Goal: Task Accomplishment & Management: Manage account settings

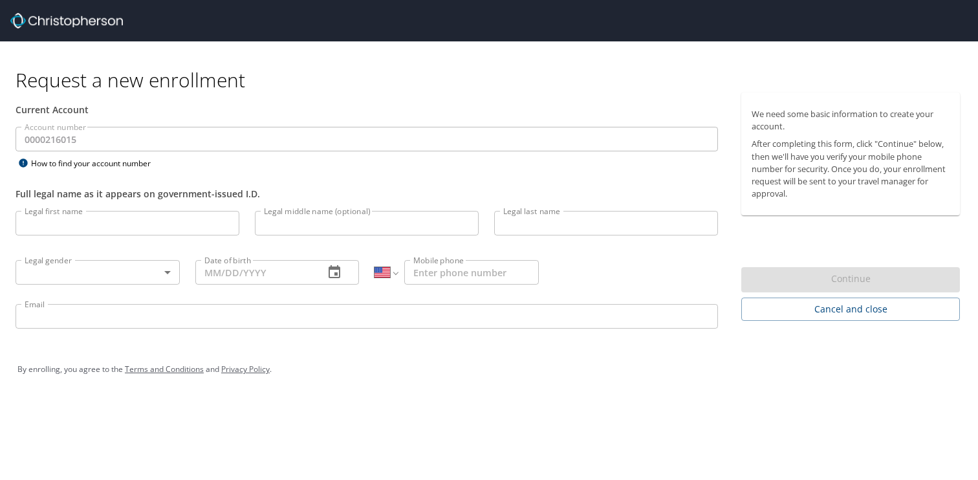
select select "US"
click at [167, 231] on input "Legal first name" at bounding box center [128, 223] width 224 height 25
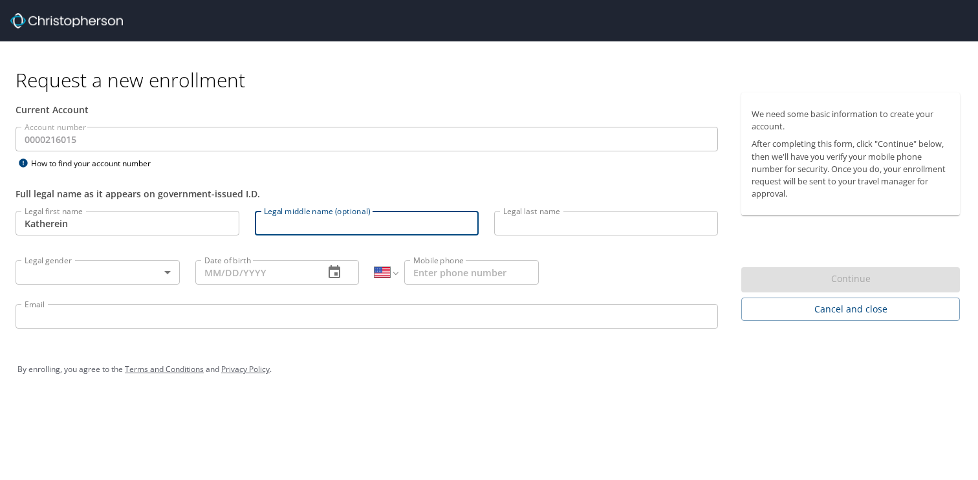
click at [96, 222] on input "Katherein" at bounding box center [128, 223] width 224 height 25
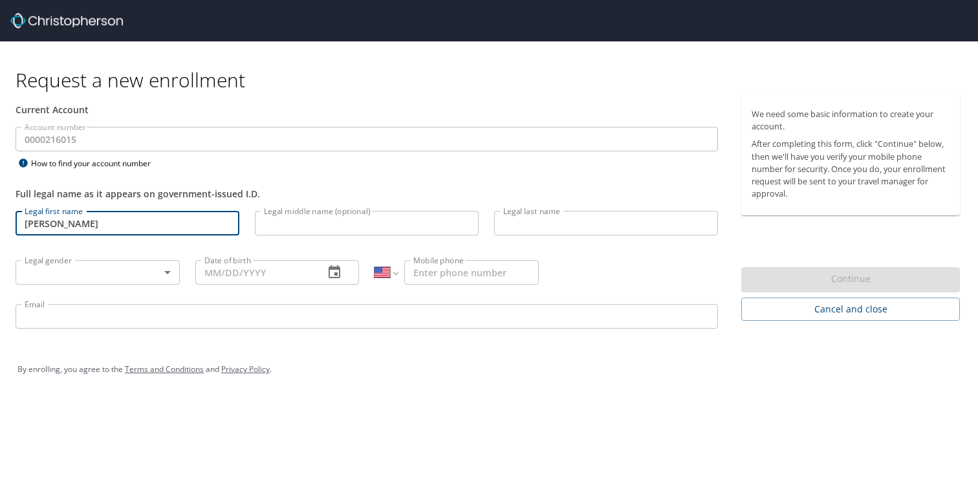
type input "Katherine"
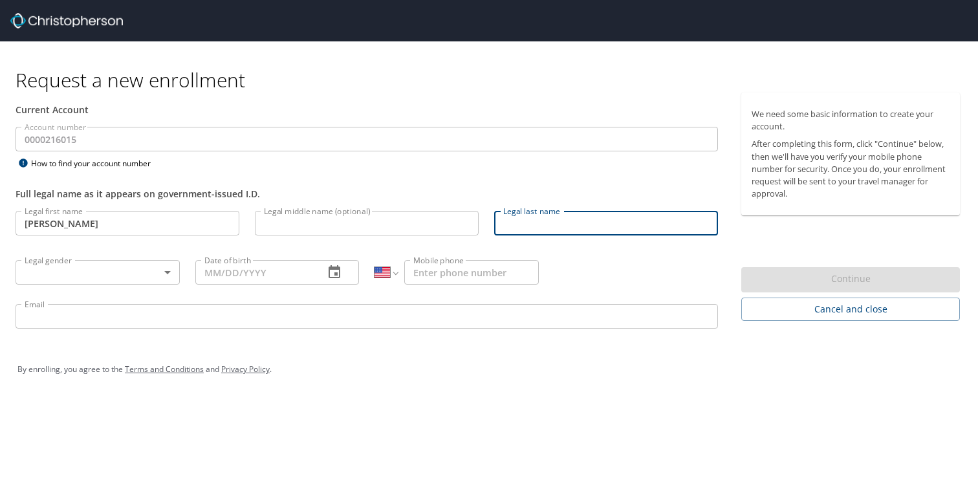
click at [534, 223] on input "Legal last name" at bounding box center [606, 223] width 224 height 25
type input "Dahle"
click at [151, 269] on body "Request a new enrollment Current Account Account number 0000216015 Account numb…" at bounding box center [489, 240] width 978 height 480
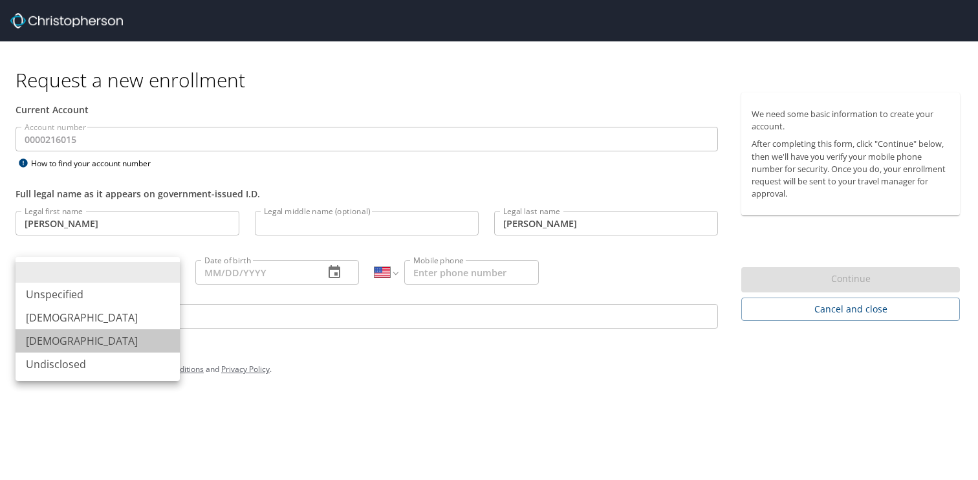
click at [115, 334] on li "Female" at bounding box center [98, 340] width 164 height 23
type input "Female"
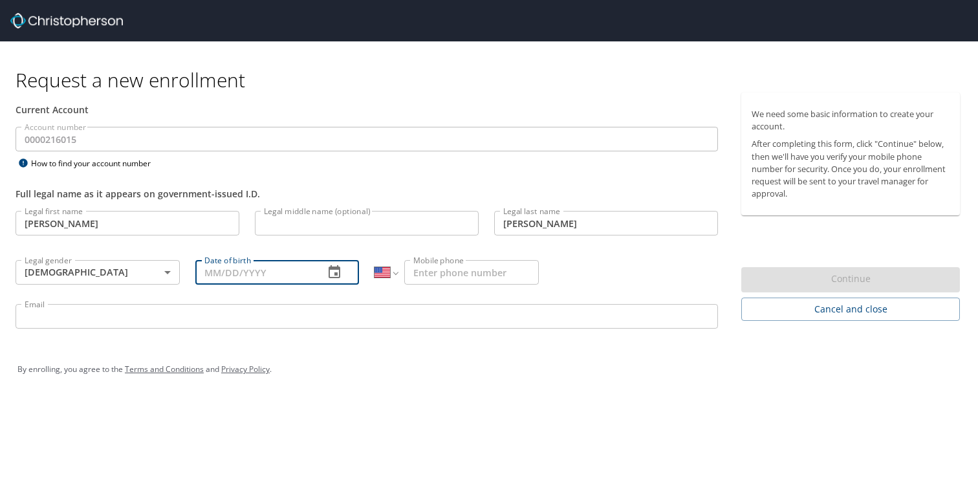
click at [245, 272] on input "Date of birth" at bounding box center [254, 272] width 119 height 25
type input "10/04/1978"
click at [432, 276] on input "Mobile phone" at bounding box center [471, 272] width 135 height 25
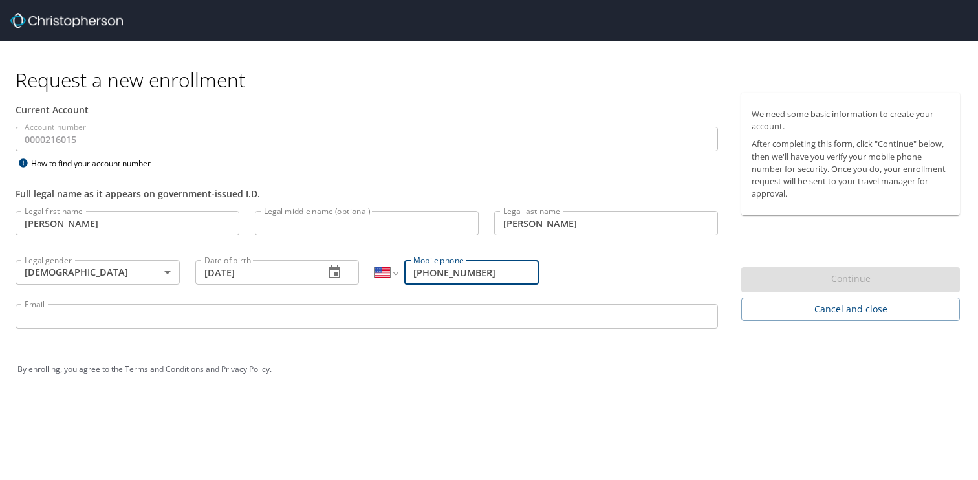
type input "(801) 707-7080"
click at [318, 318] on input "Email" at bounding box center [367, 316] width 703 height 25
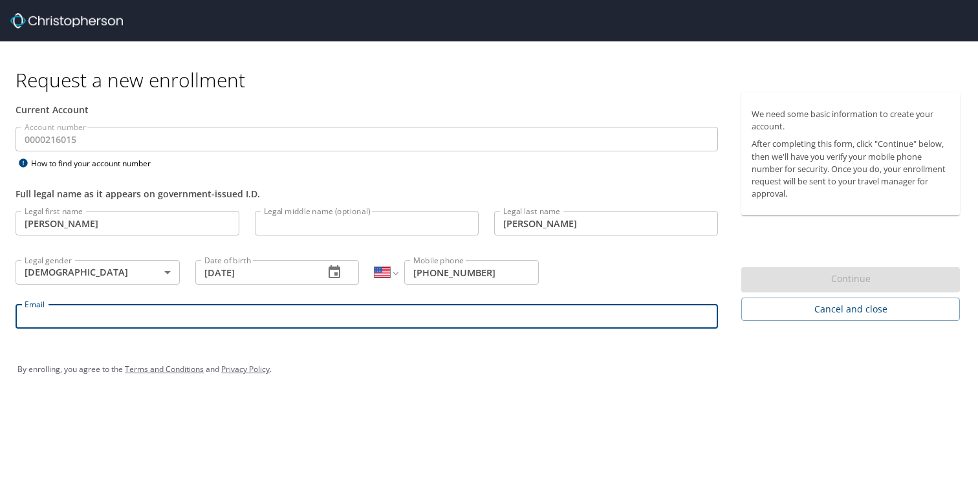
type input "[PERSON_NAME][EMAIL_ADDRESS][PERSON_NAME][DOMAIN_NAME]"
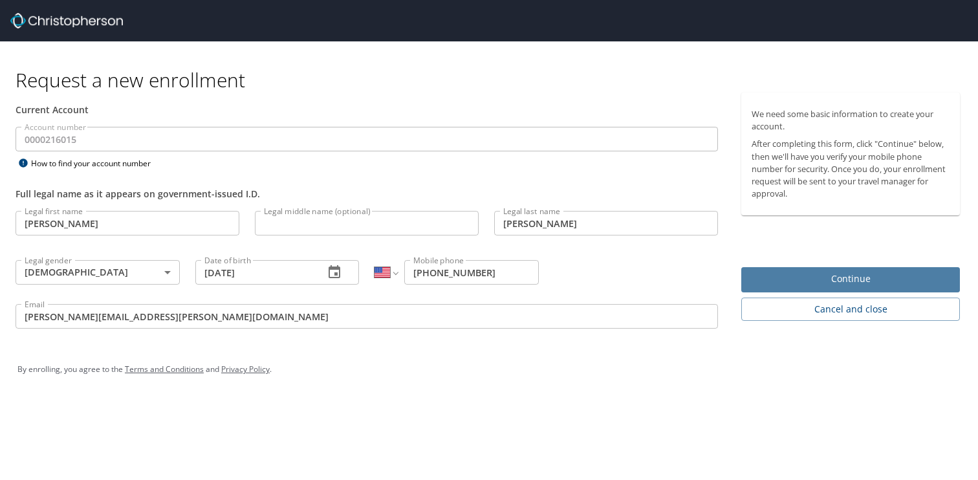
click at [890, 285] on span "Continue" at bounding box center [851, 279] width 198 height 16
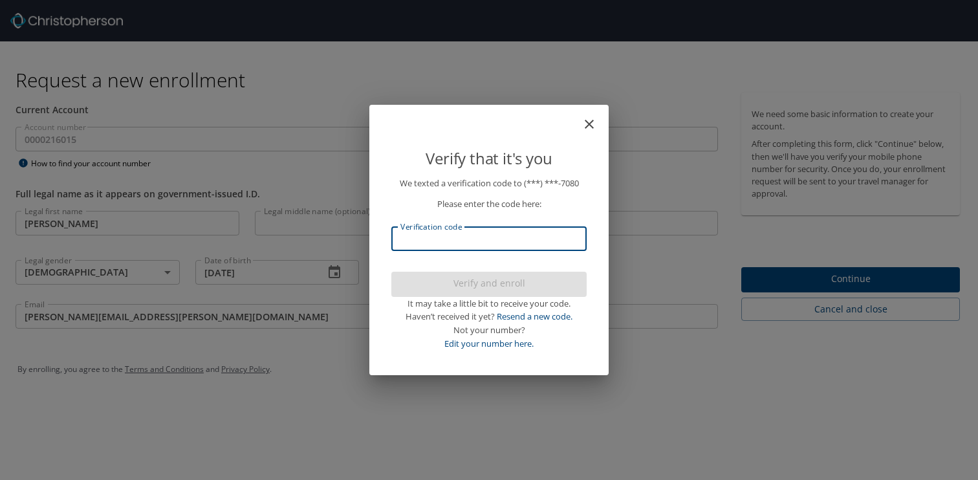
click at [457, 234] on input "Verification code" at bounding box center [488, 238] width 195 height 25
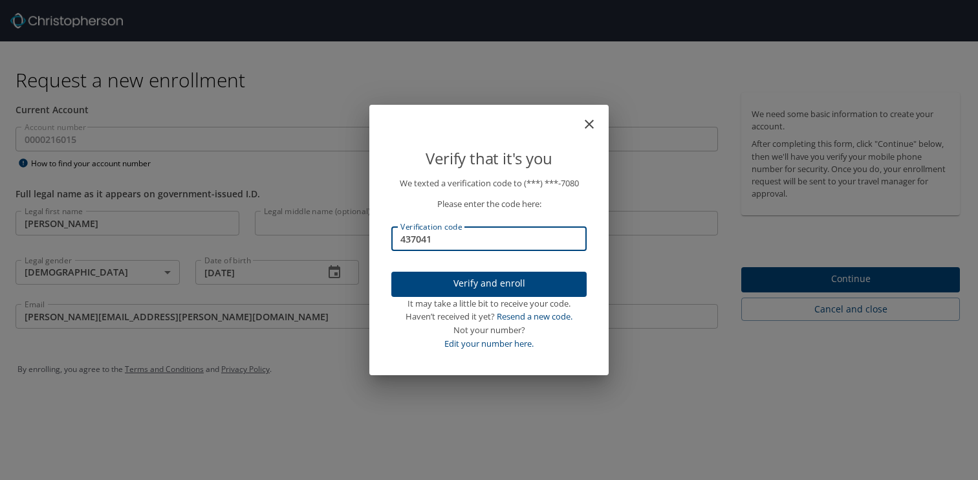
type input "437041"
click at [482, 287] on span "Verify and enroll" at bounding box center [489, 284] width 175 height 16
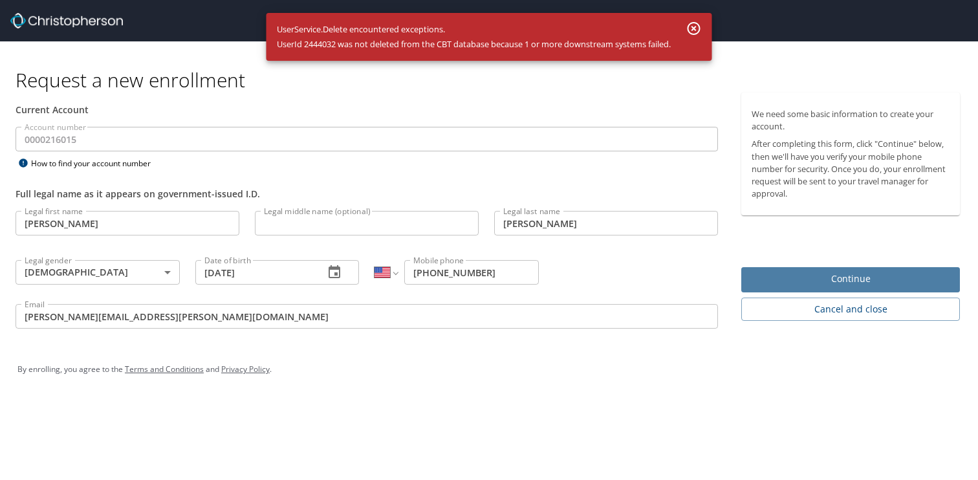
click at [864, 281] on span "Continue" at bounding box center [851, 279] width 198 height 16
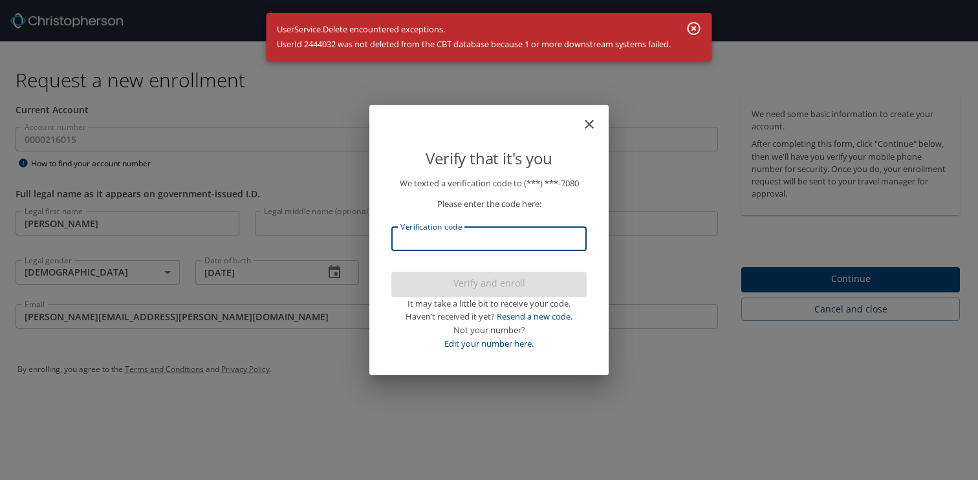
click at [523, 237] on input "Verification code" at bounding box center [488, 238] width 195 height 25
click at [696, 25] on icon "button" at bounding box center [694, 29] width 16 height 16
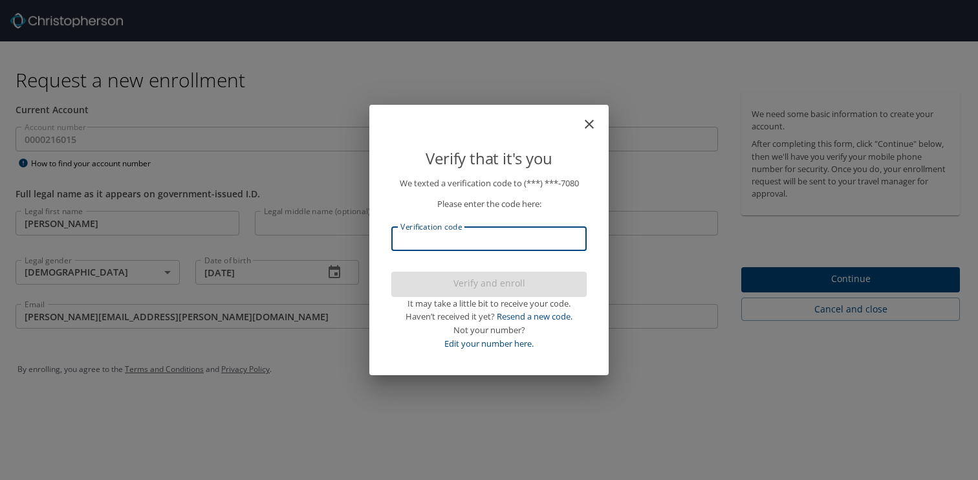
click at [463, 242] on input "Verification code" at bounding box center [488, 238] width 195 height 25
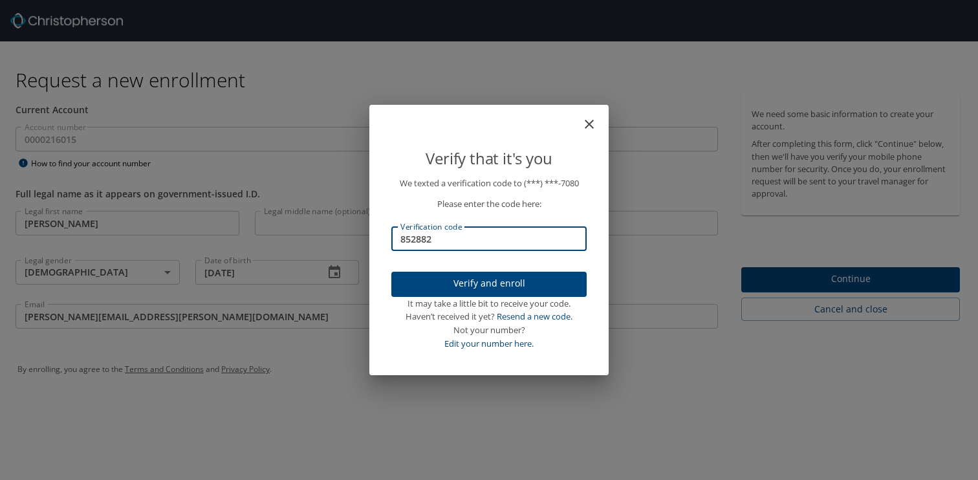
type input "852882"
click at [487, 283] on span "Verify and enroll" at bounding box center [489, 284] width 175 height 16
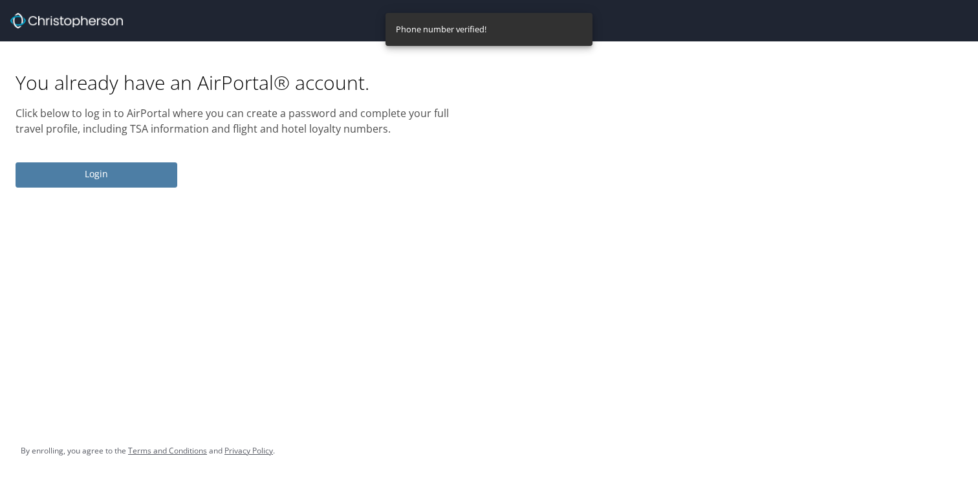
click at [108, 177] on span "Login" at bounding box center [96, 174] width 141 height 16
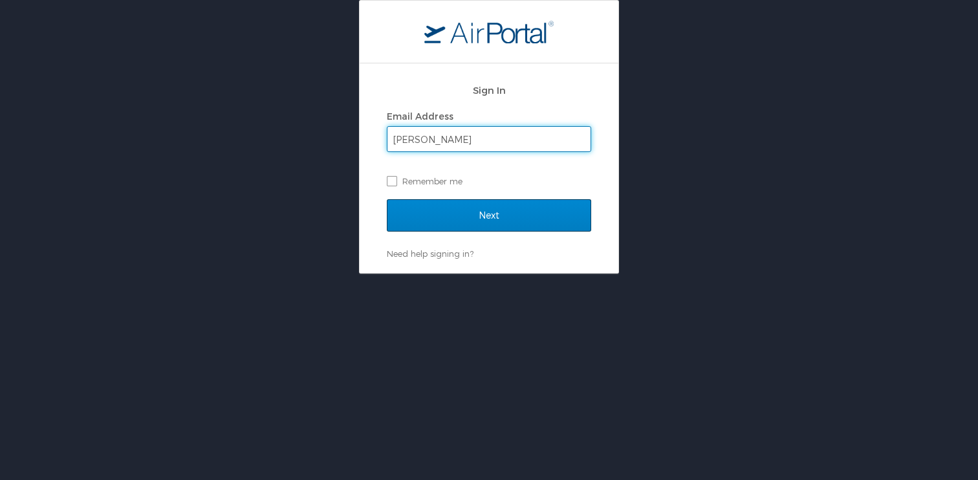
type input "katie.dahle@canyonsdistrict.org"
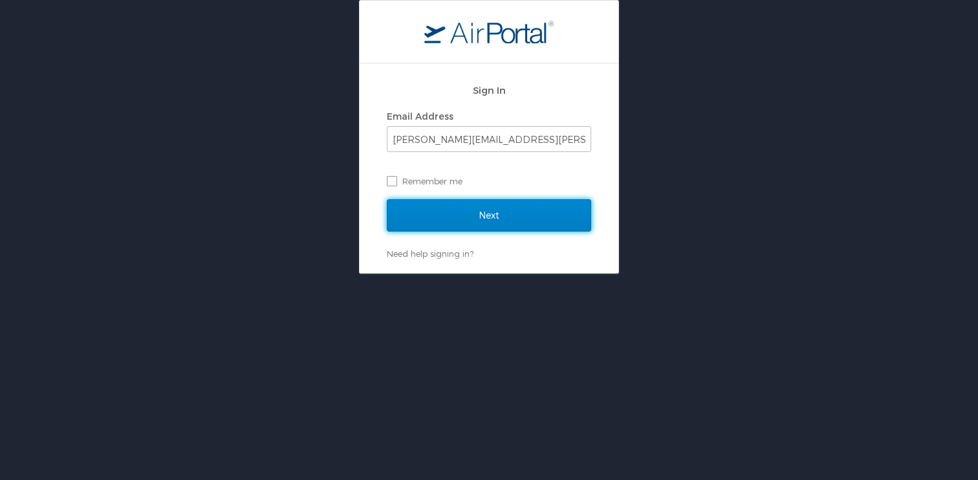
click at [481, 215] on input "Next" at bounding box center [489, 215] width 204 height 32
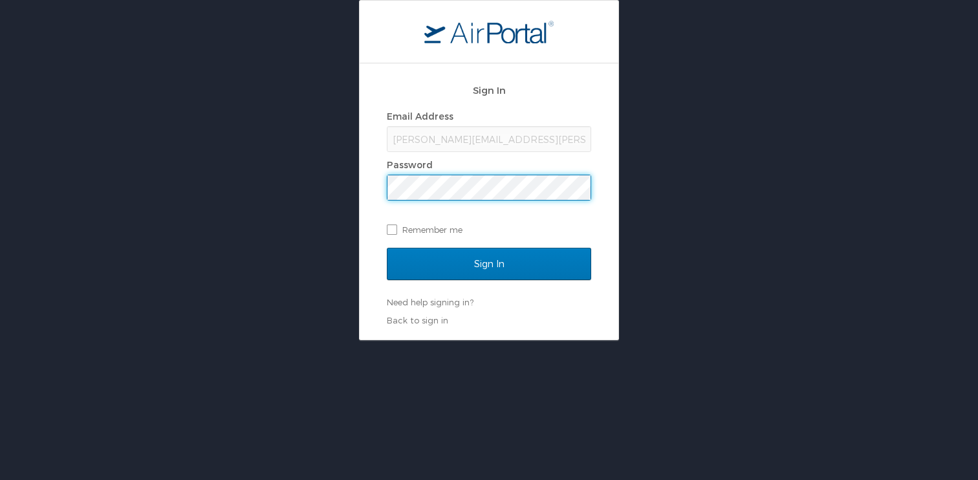
click at [388, 175] on div at bounding box center [388, 175] width 0 height 0
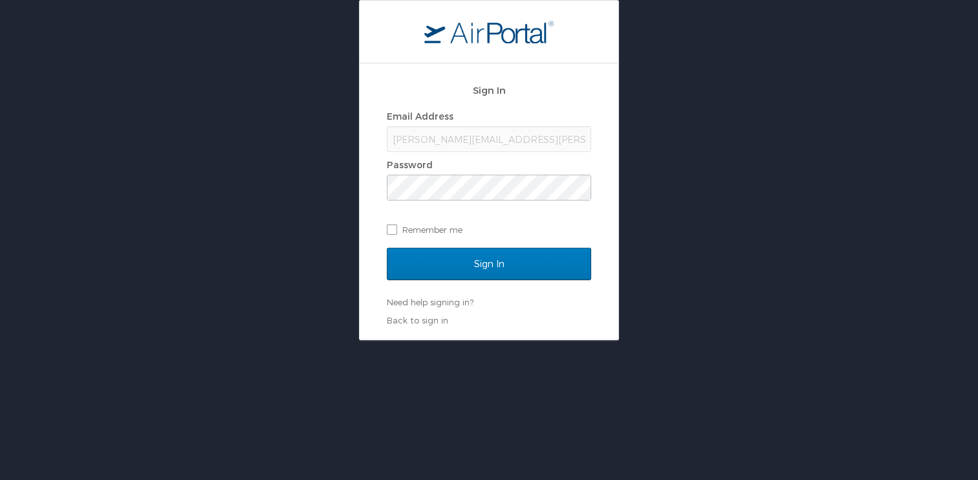
click at [607, 197] on div "Sign In Email Address katie.dahle@canyonsdistrict.org Password Remember me Sign…" at bounding box center [489, 201] width 259 height 276
click at [434, 304] on link "Need help signing in?" at bounding box center [430, 302] width 87 height 10
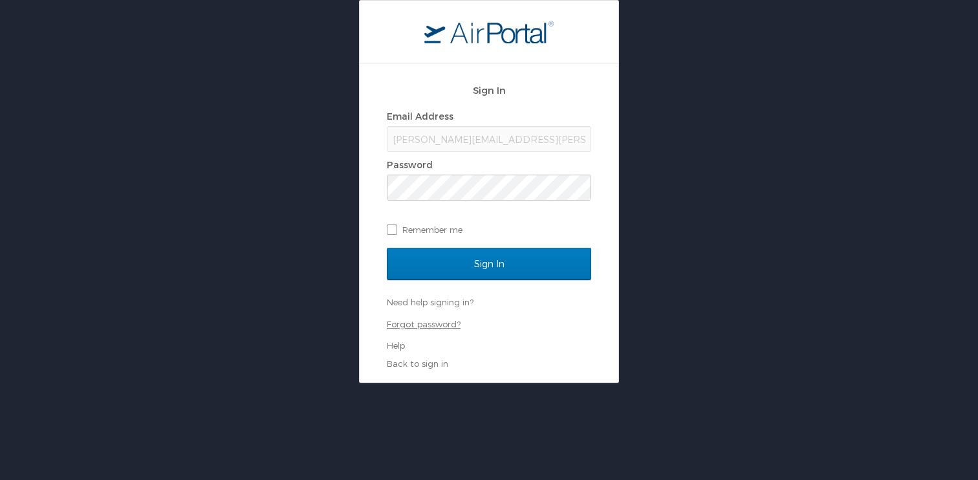
click at [429, 325] on link "Forgot password?" at bounding box center [424, 324] width 74 height 10
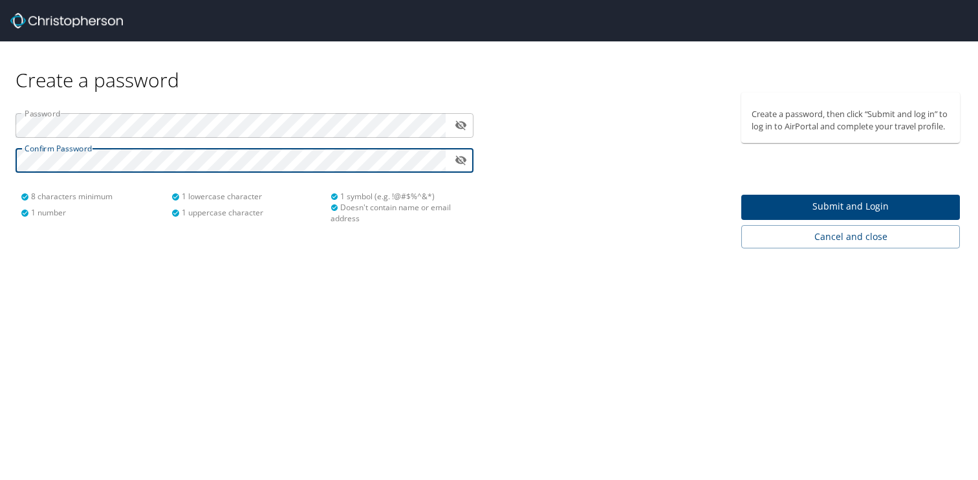
click at [816, 211] on span "Submit and Login" at bounding box center [851, 207] width 198 height 16
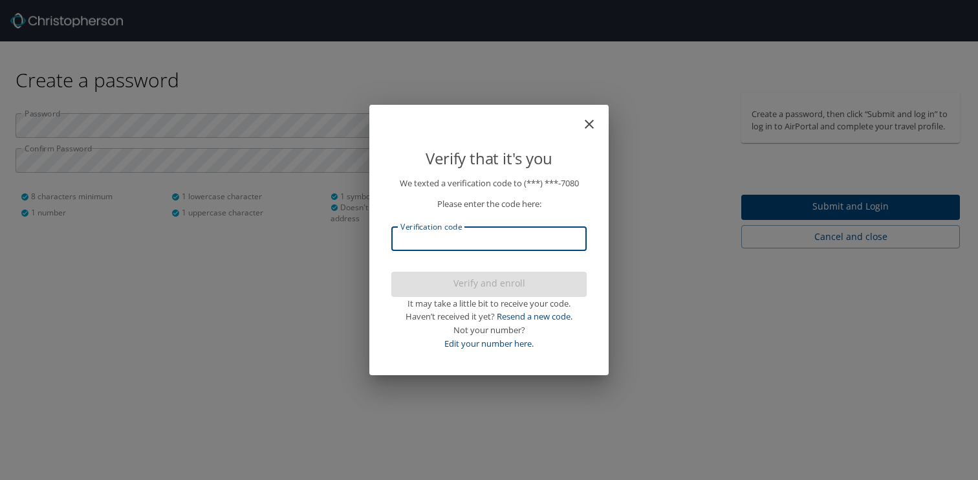
click at [501, 241] on input "Verification code" at bounding box center [488, 238] width 195 height 25
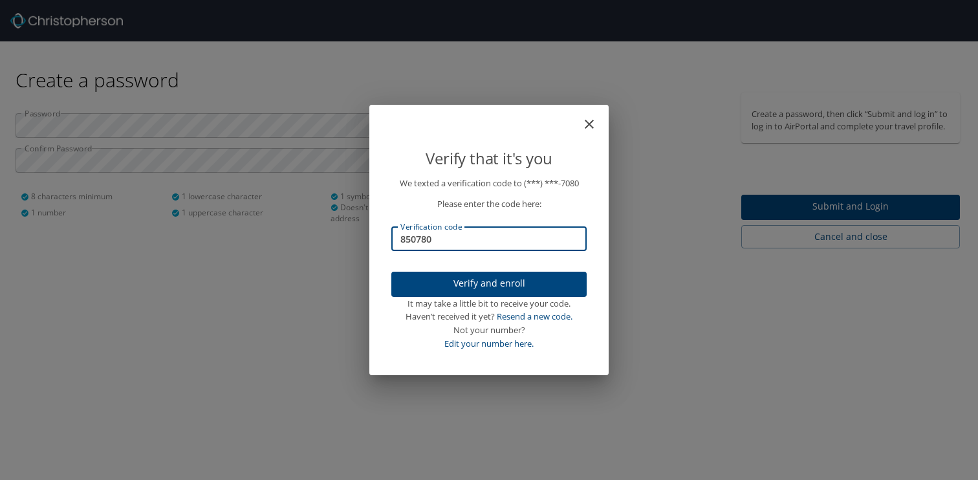
type input "850780"
click at [511, 280] on span "Verify and enroll" at bounding box center [489, 284] width 175 height 16
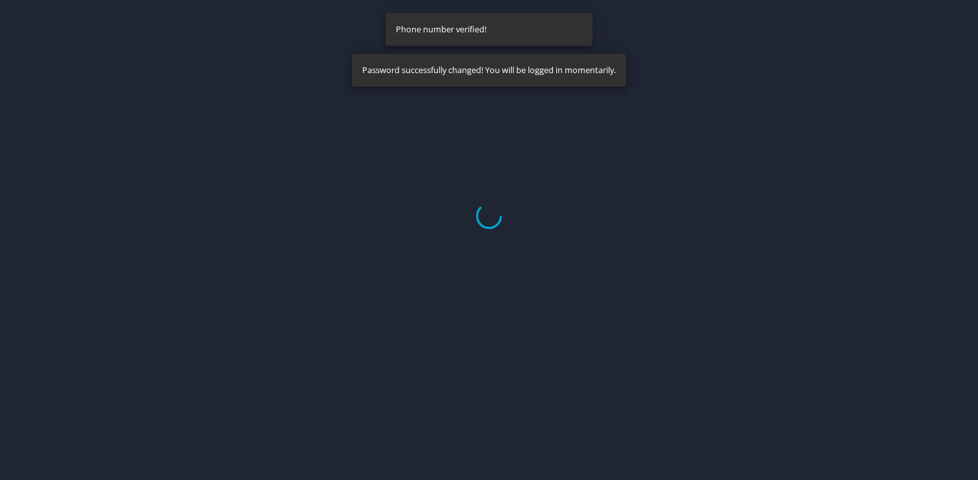
select select "US"
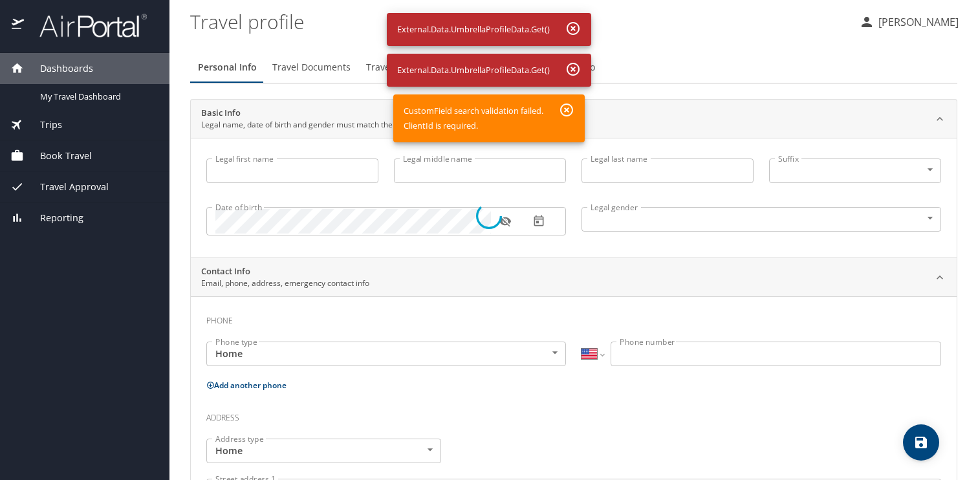
click at [274, 173] on div at bounding box center [489, 216] width 978 height 528
click at [575, 72] on div at bounding box center [489, 216] width 978 height 528
click at [576, 28] on div at bounding box center [489, 216] width 978 height 528
click at [567, 109] on div at bounding box center [489, 216] width 978 height 528
click at [294, 166] on div at bounding box center [489, 216] width 978 height 528
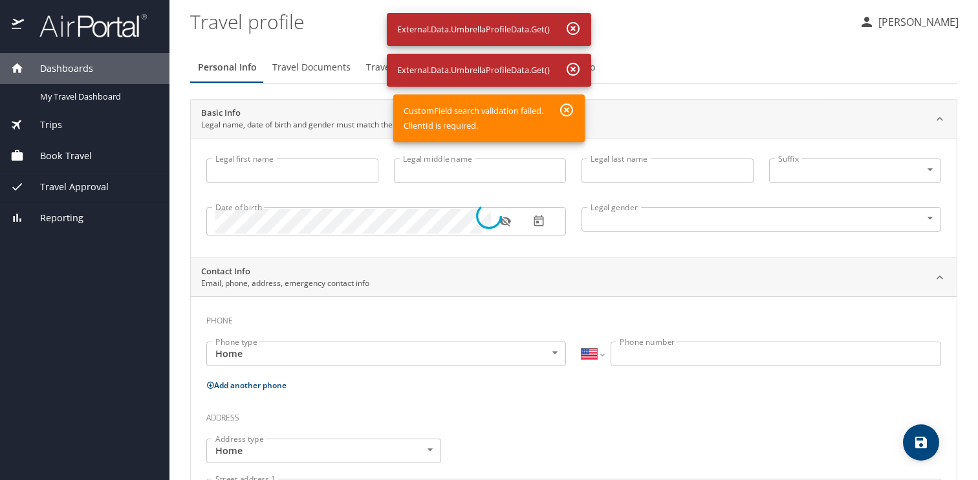
click at [281, 173] on div at bounding box center [489, 216] width 978 height 528
click at [567, 109] on div at bounding box center [489, 216] width 978 height 528
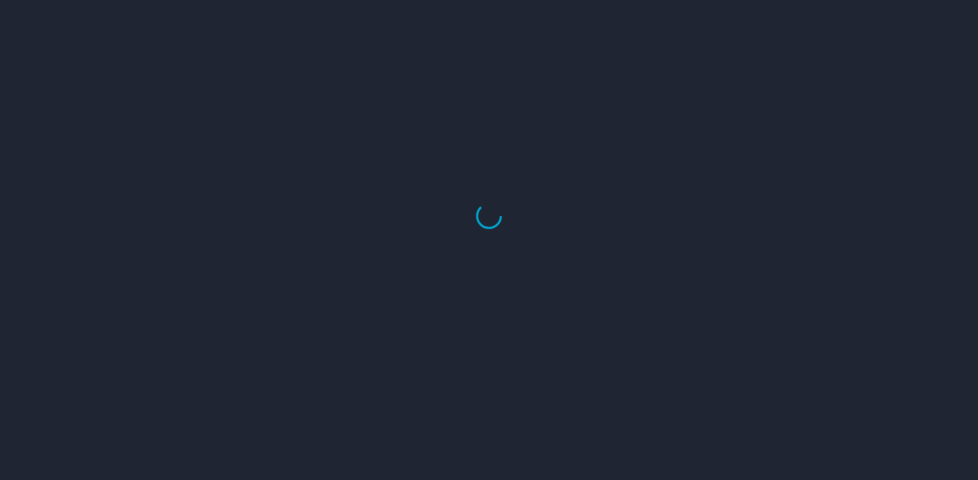
select select "US"
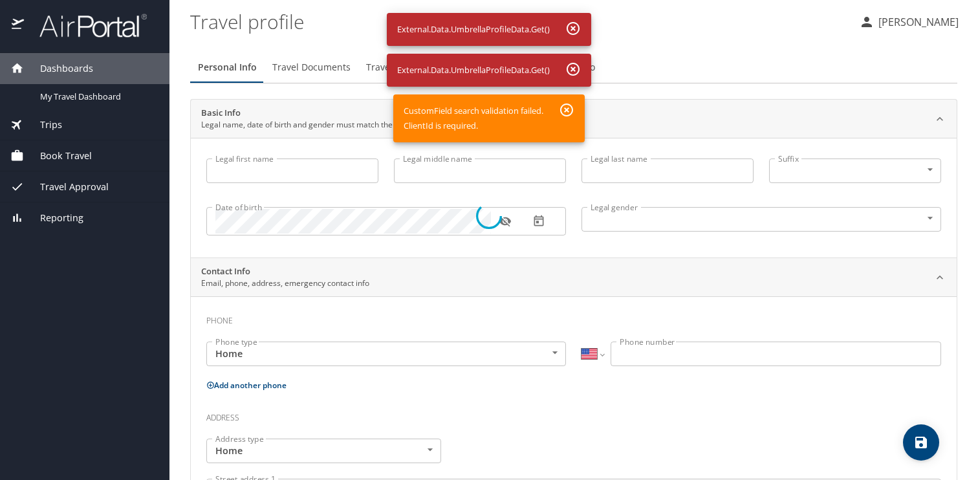
click at [573, 29] on div at bounding box center [489, 216] width 978 height 528
click at [572, 69] on div at bounding box center [489, 216] width 978 height 528
click at [567, 111] on div at bounding box center [489, 216] width 978 height 528
click at [569, 109] on div at bounding box center [489, 216] width 978 height 528
click at [575, 69] on div at bounding box center [489, 216] width 978 height 528
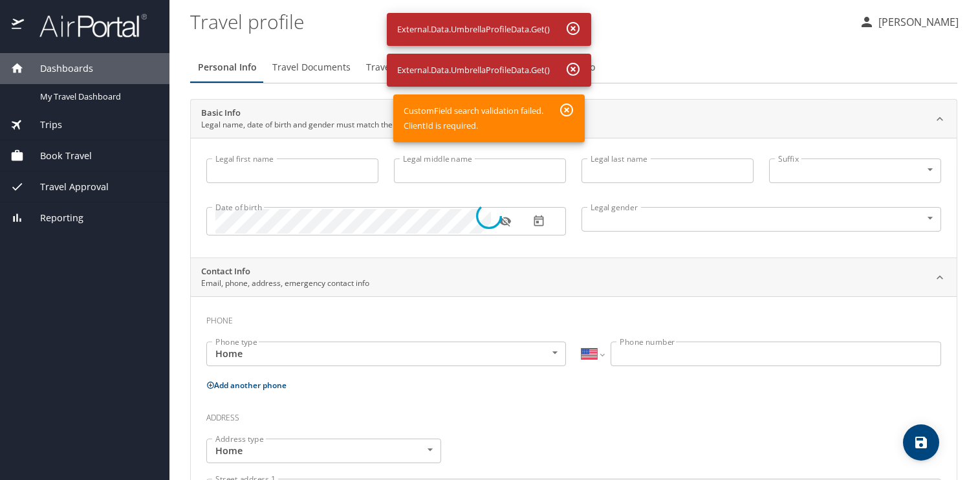
click at [578, 27] on div at bounding box center [489, 216] width 978 height 528
click at [109, 95] on div at bounding box center [489, 216] width 978 height 528
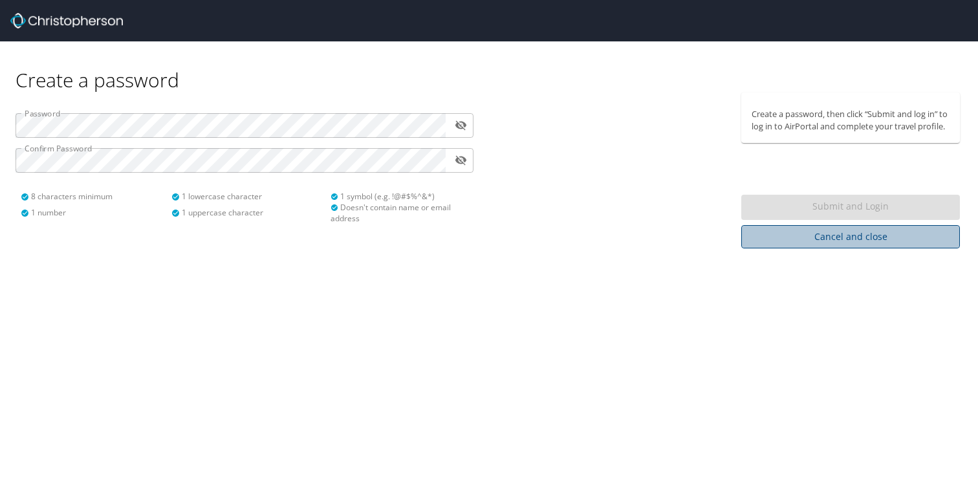
click at [789, 235] on span "Cancel and close" at bounding box center [851, 237] width 198 height 16
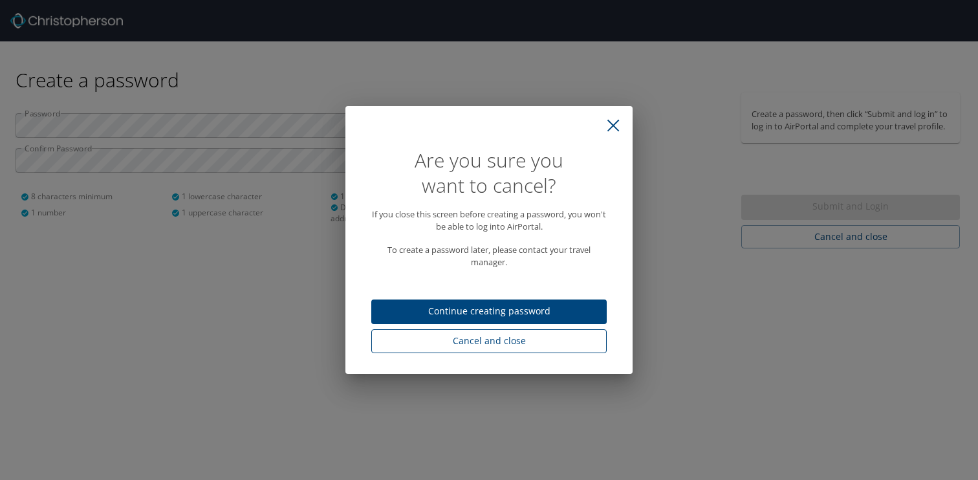
click at [536, 340] on span "Cancel and close" at bounding box center [489, 341] width 215 height 16
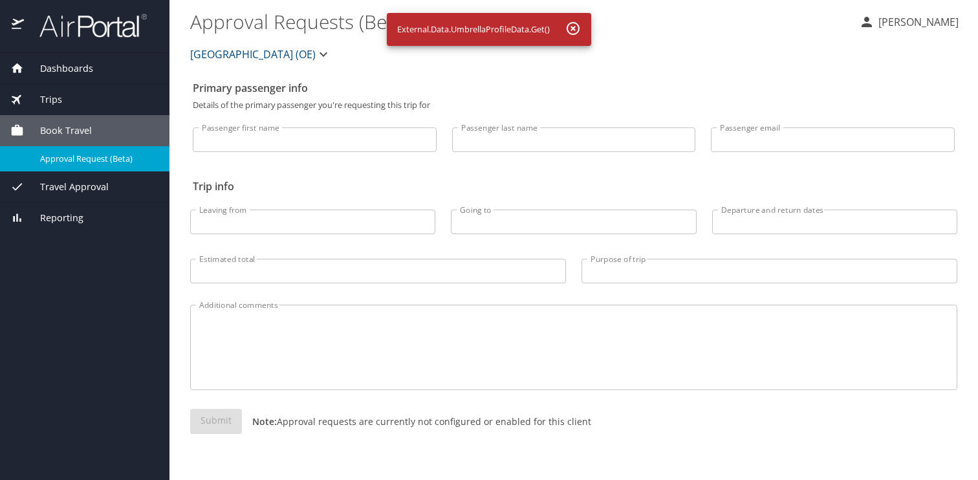
click at [574, 29] on icon "button" at bounding box center [573, 28] width 13 height 13
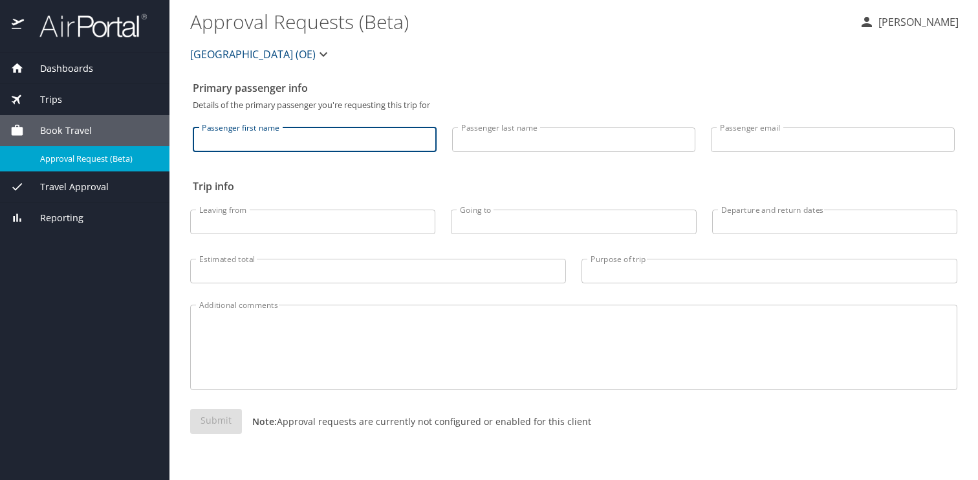
click at [301, 142] on input "Passenger first name" at bounding box center [315, 139] width 244 height 25
type input "[PERSON_NAME]"
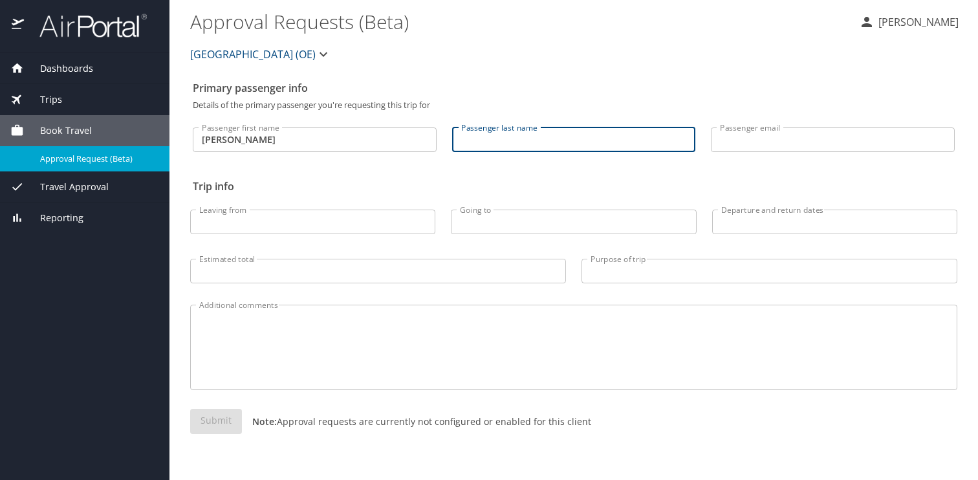
click at [663, 136] on input "Passenger last name" at bounding box center [574, 139] width 244 height 25
type input "[PERSON_NAME]"
click at [855, 138] on input "Passenger email" at bounding box center [833, 139] width 244 height 25
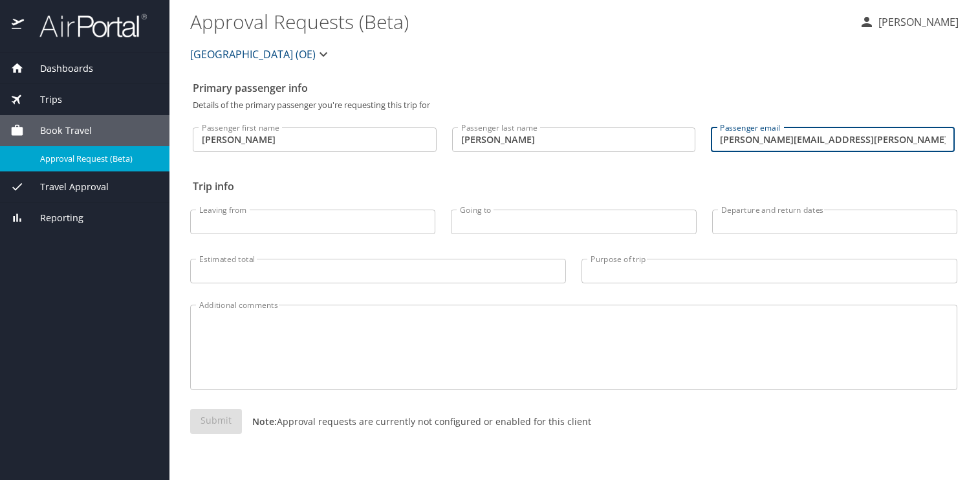
type input "katie.dahle@canyonsdistrict.org"
click at [75, 130] on span "Book Travel" at bounding box center [58, 131] width 68 height 14
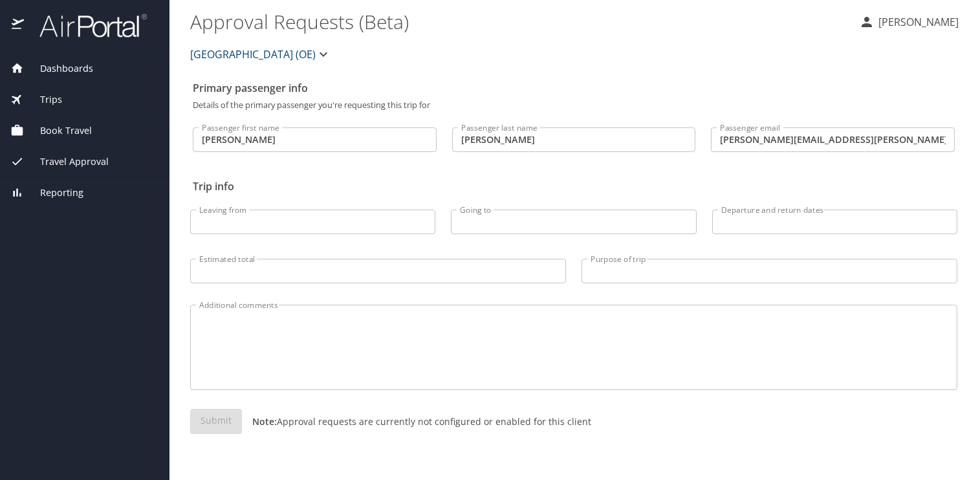
click at [70, 65] on span "Dashboards" at bounding box center [58, 68] width 69 height 14
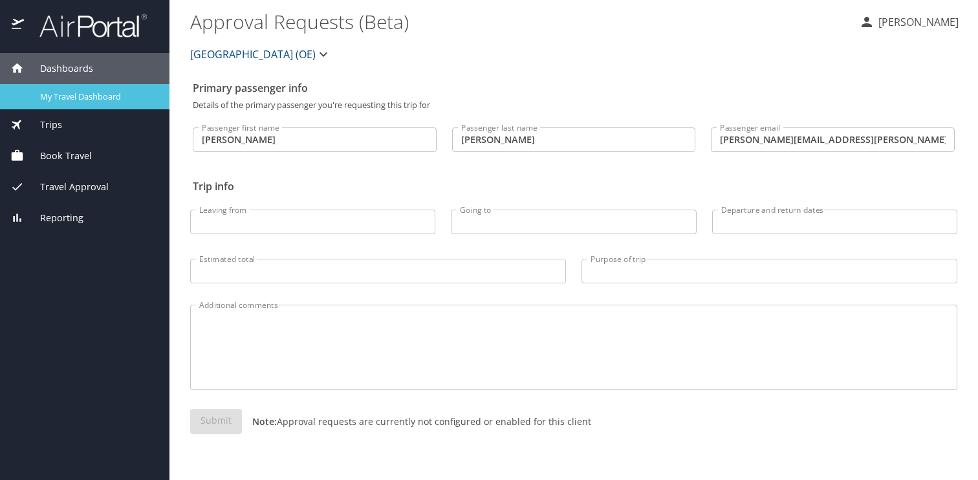
click at [69, 93] on span "My Travel Dashboard" at bounding box center [97, 97] width 114 height 12
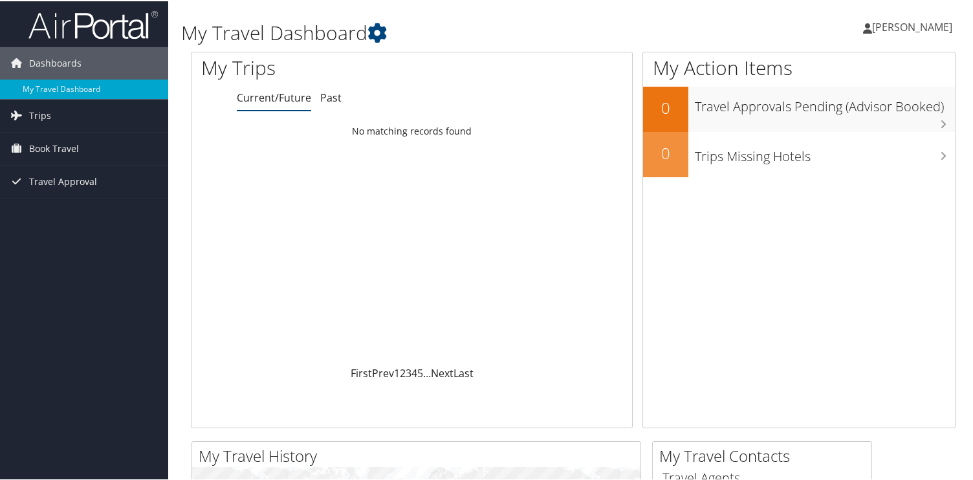
click at [876, 27] on span "[PERSON_NAME]" at bounding box center [912, 26] width 80 height 14
click at [848, 115] on link "View Travel Profile" at bounding box center [877, 115] width 144 height 22
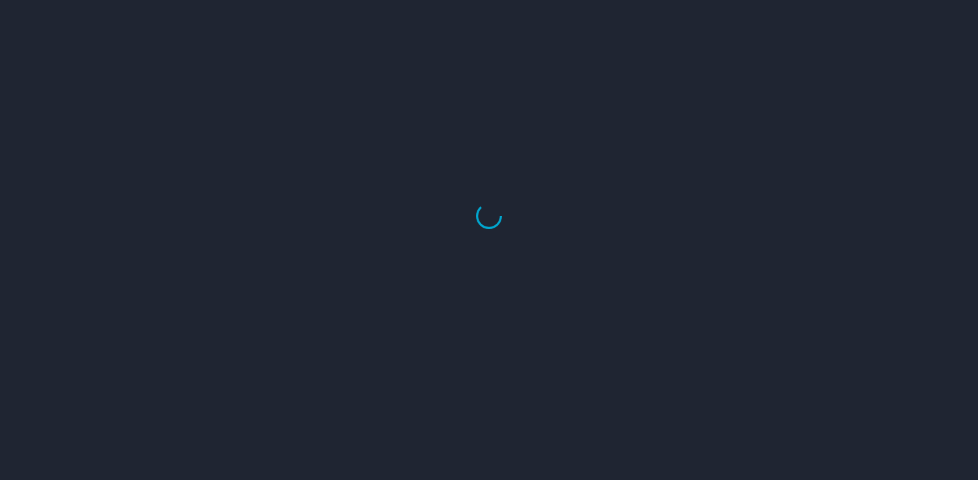
select select "US"
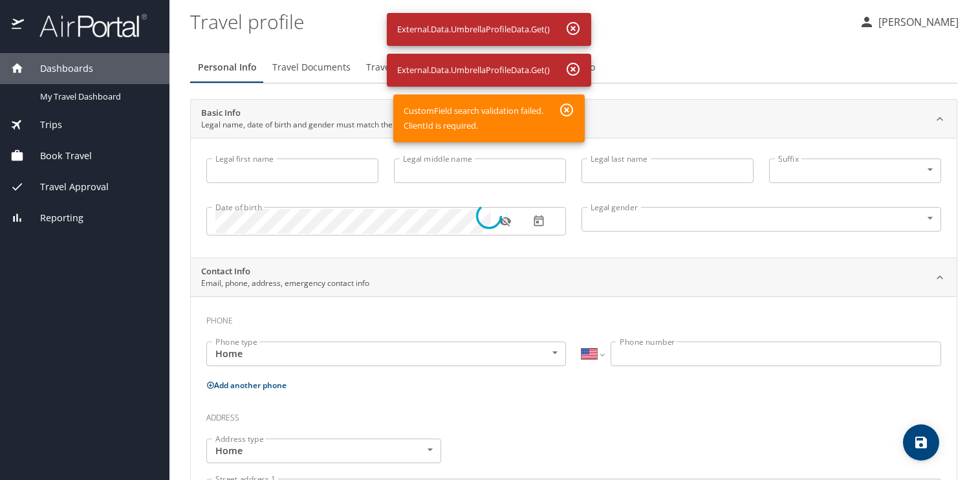
click at [318, 170] on div at bounding box center [489, 216] width 978 height 528
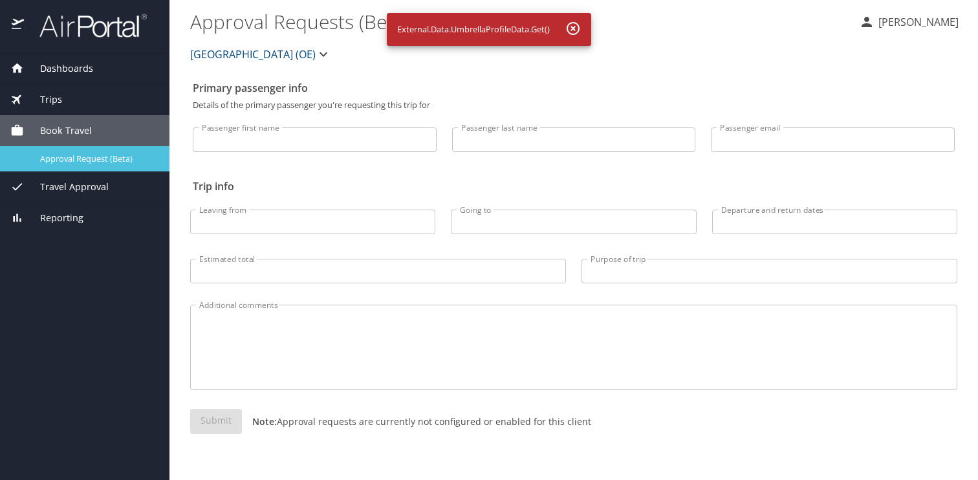
click at [104, 161] on span "Approval Request (Beta)" at bounding box center [97, 159] width 114 height 12
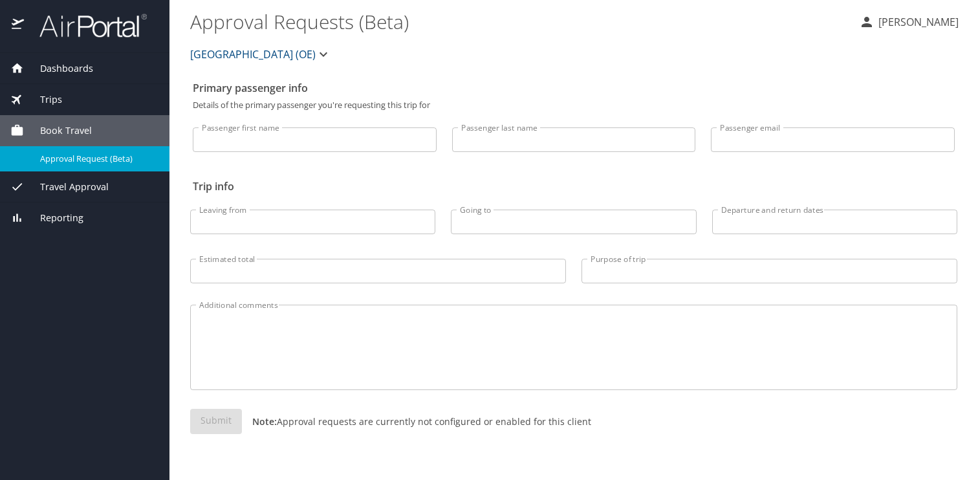
click at [85, 137] on span "Book Travel" at bounding box center [58, 131] width 68 height 14
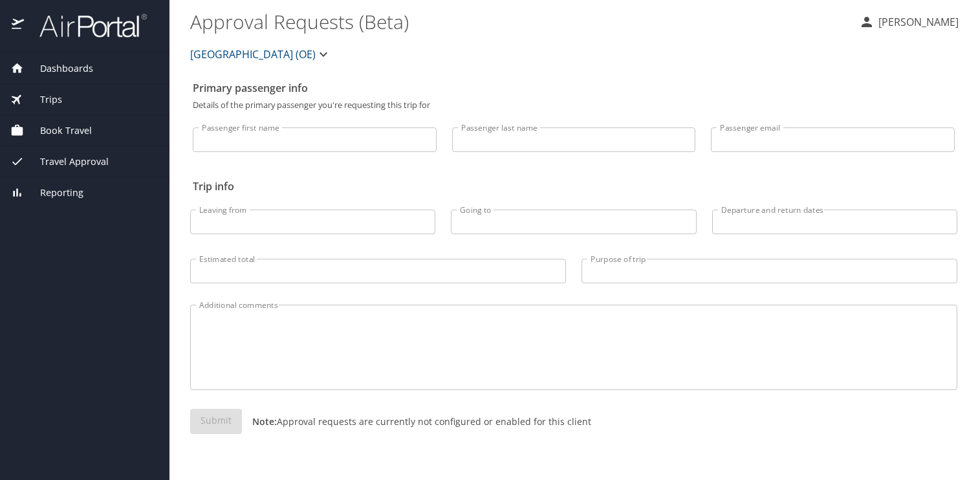
click at [78, 166] on span "Travel Approval" at bounding box center [66, 162] width 85 height 14
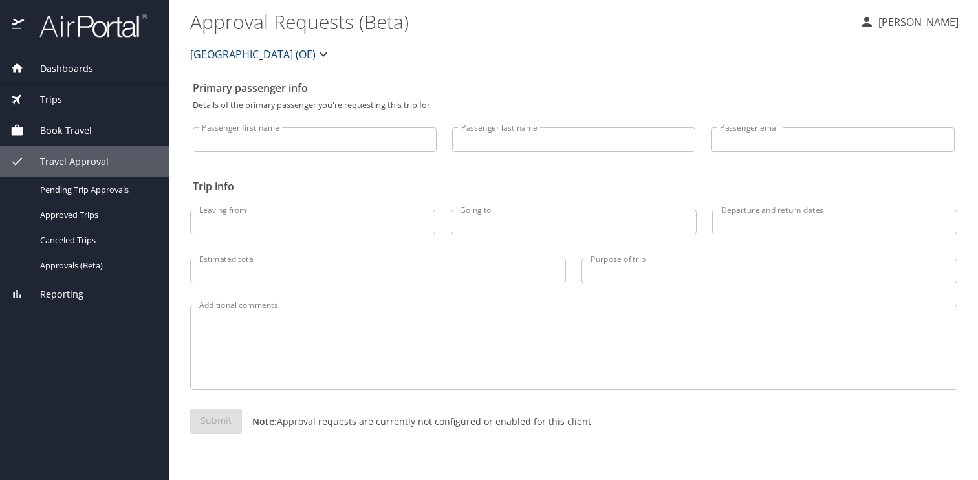
click at [71, 294] on span "Reporting" at bounding box center [54, 294] width 60 height 14
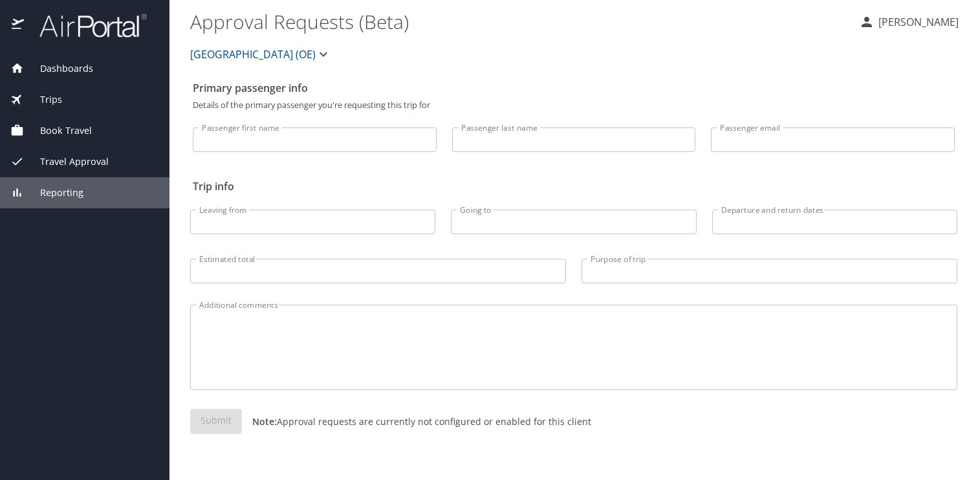
click at [76, 71] on span "Dashboards" at bounding box center [58, 68] width 69 height 14
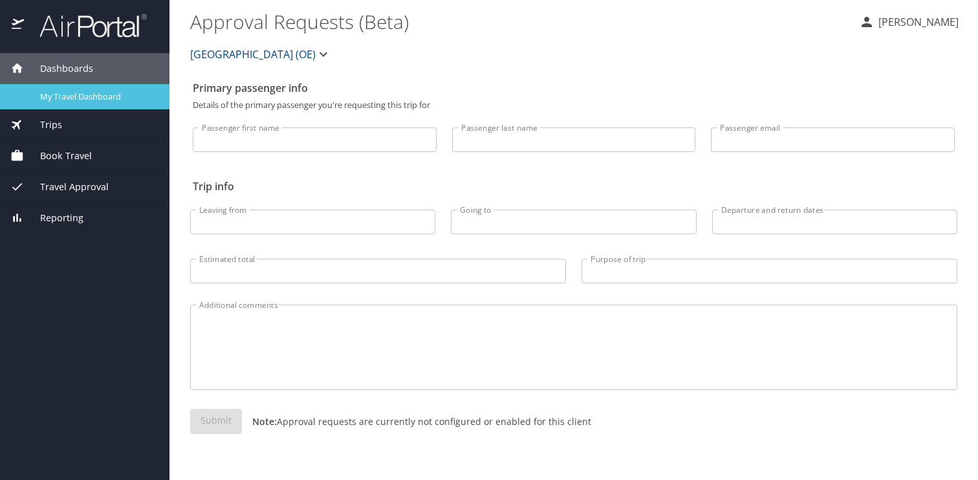
click at [85, 91] on span "My Travel Dashboard" at bounding box center [97, 97] width 114 height 12
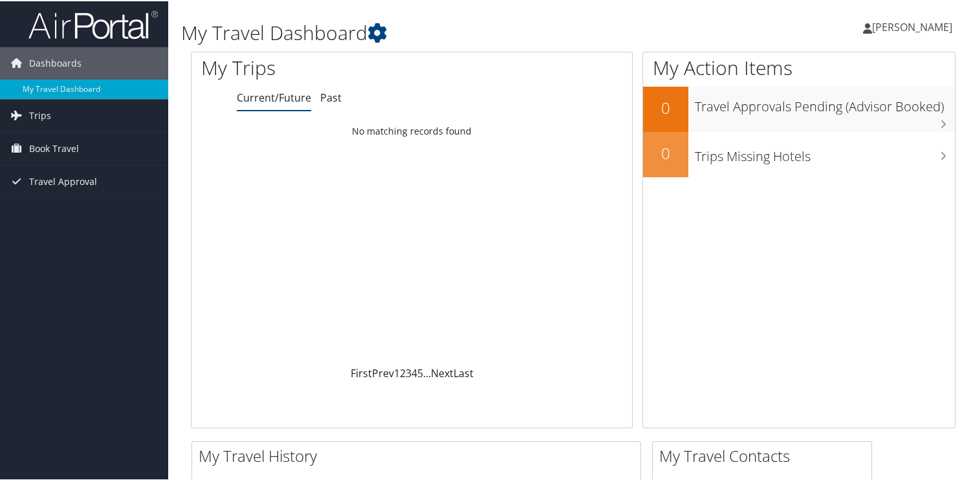
click at [906, 28] on span "[PERSON_NAME]" at bounding box center [912, 26] width 80 height 14
click at [849, 115] on link "View Travel Profile" at bounding box center [877, 115] width 144 height 22
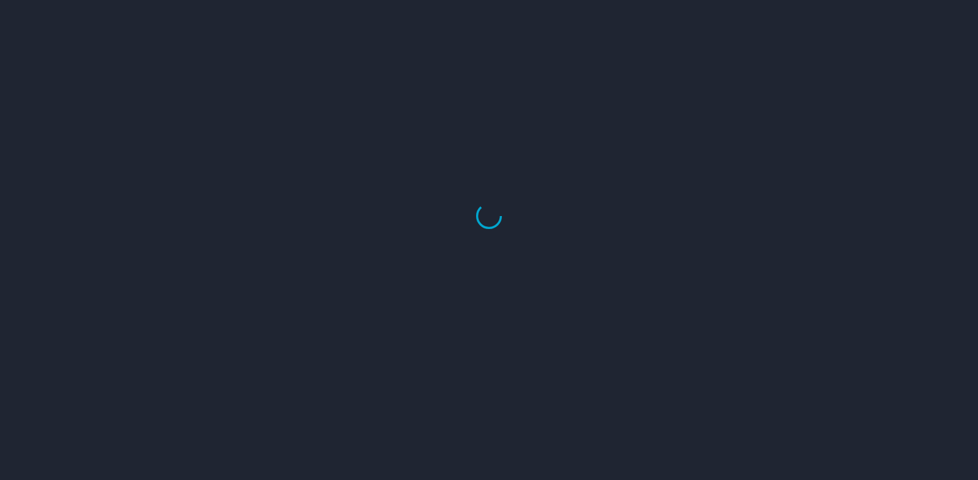
select select "US"
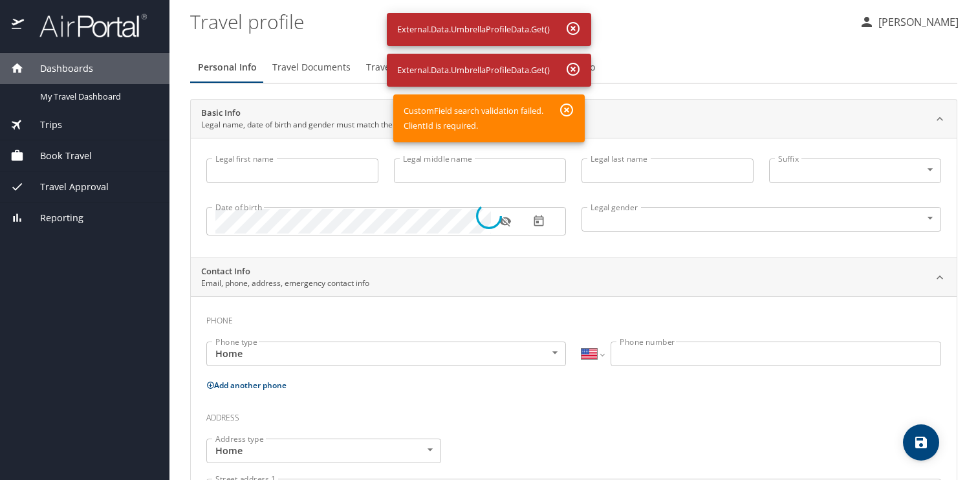
click at [572, 27] on div at bounding box center [489, 216] width 978 height 528
click at [572, 67] on div at bounding box center [489, 216] width 978 height 528
click at [569, 112] on div at bounding box center [489, 216] width 978 height 528
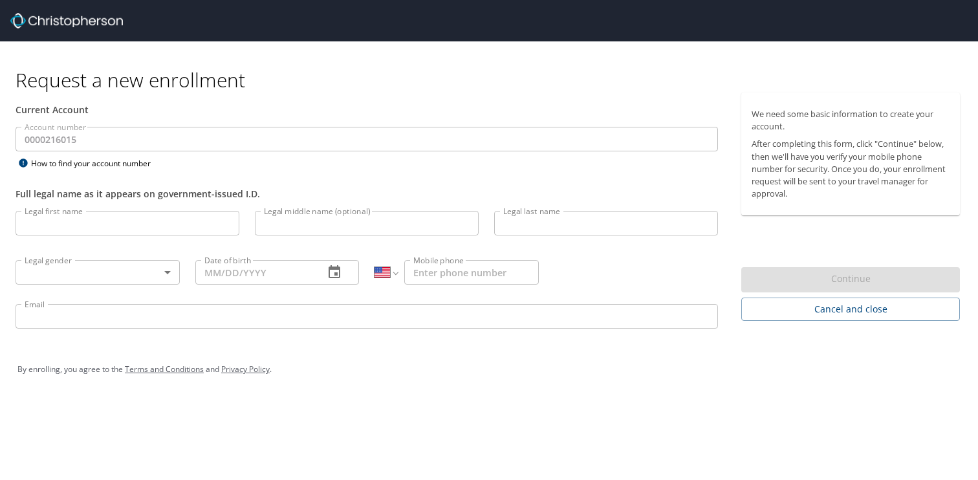
select select "US"
click at [807, 306] on span "Cancel and close" at bounding box center [851, 309] width 198 height 16
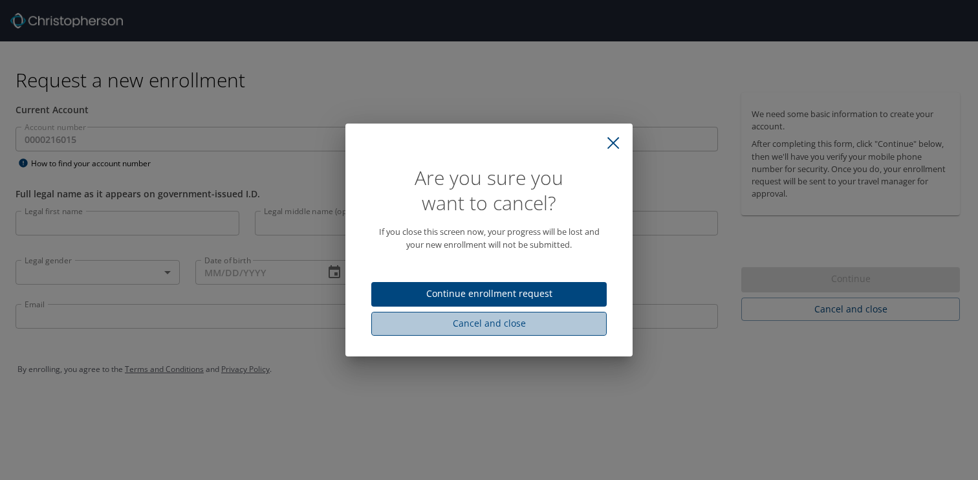
click at [532, 326] on span "Cancel and close" at bounding box center [489, 324] width 215 height 16
